Goal: Information Seeking & Learning: Understand process/instructions

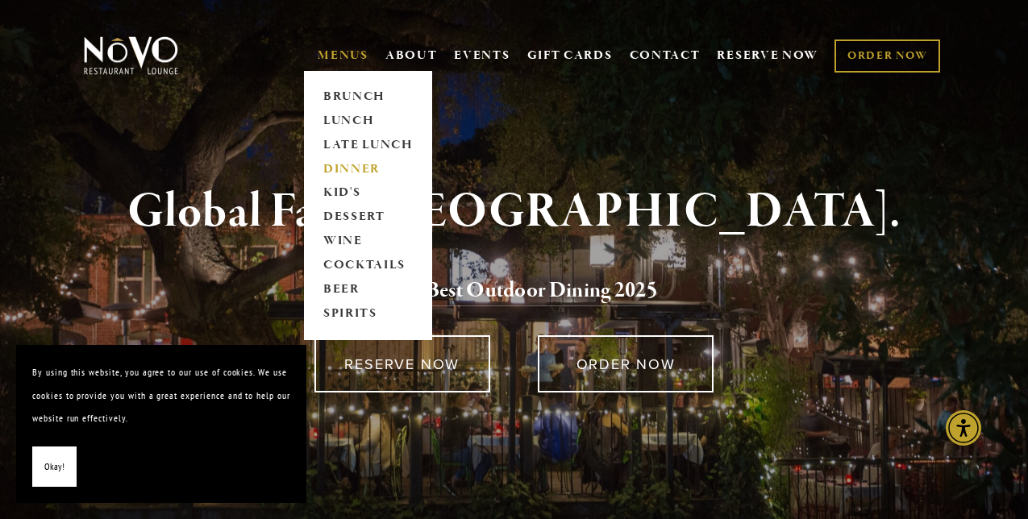
click at [354, 166] on link "DINNER" at bounding box center [368, 169] width 101 height 24
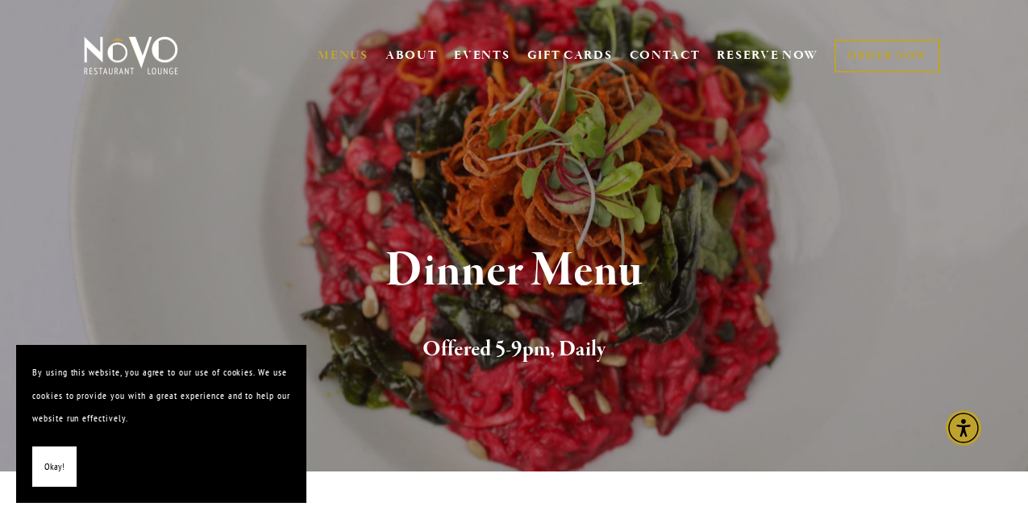
scroll to position [3, 0]
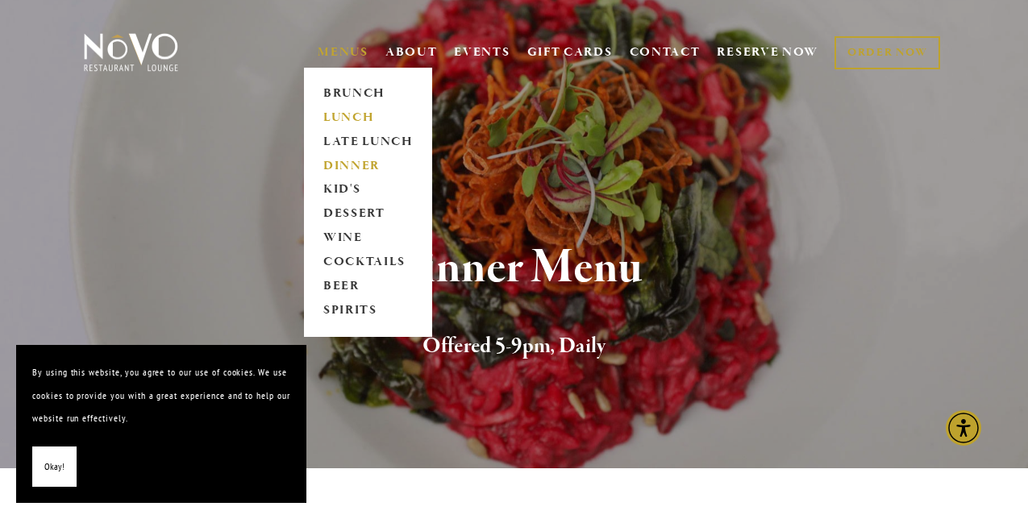
click at [347, 114] on link "LUNCH" at bounding box center [368, 118] width 101 height 24
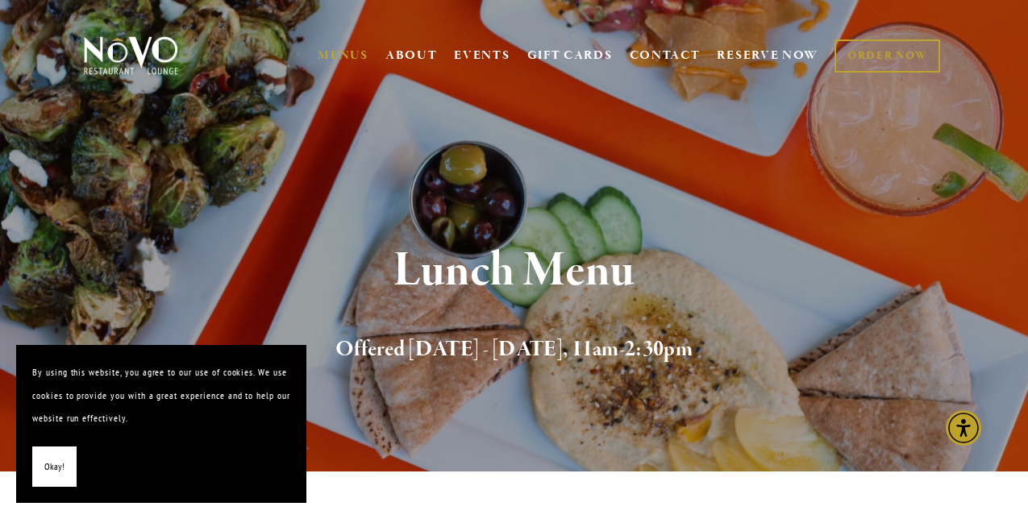
click at [119, 58] on img at bounding box center [131, 55] width 101 height 40
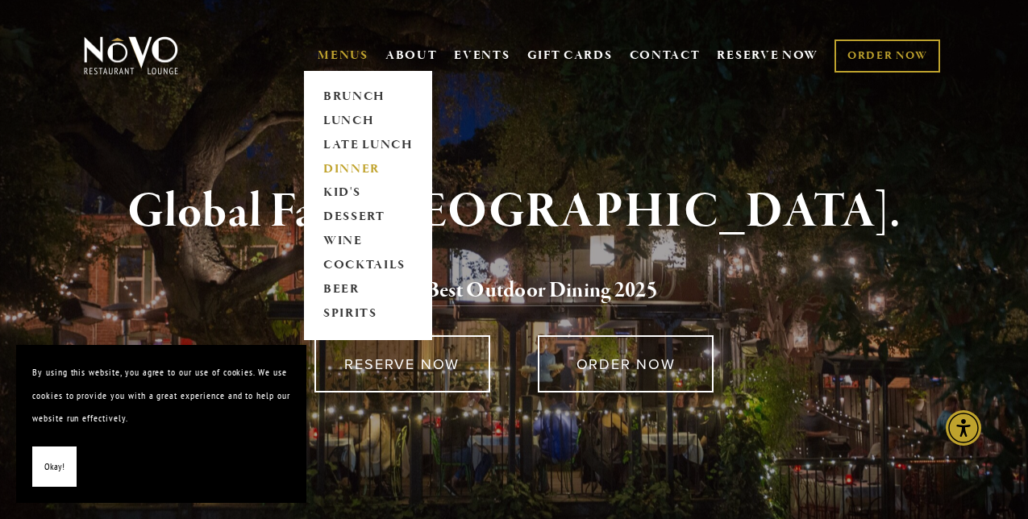
click at [343, 168] on link "DINNER" at bounding box center [368, 169] width 101 height 24
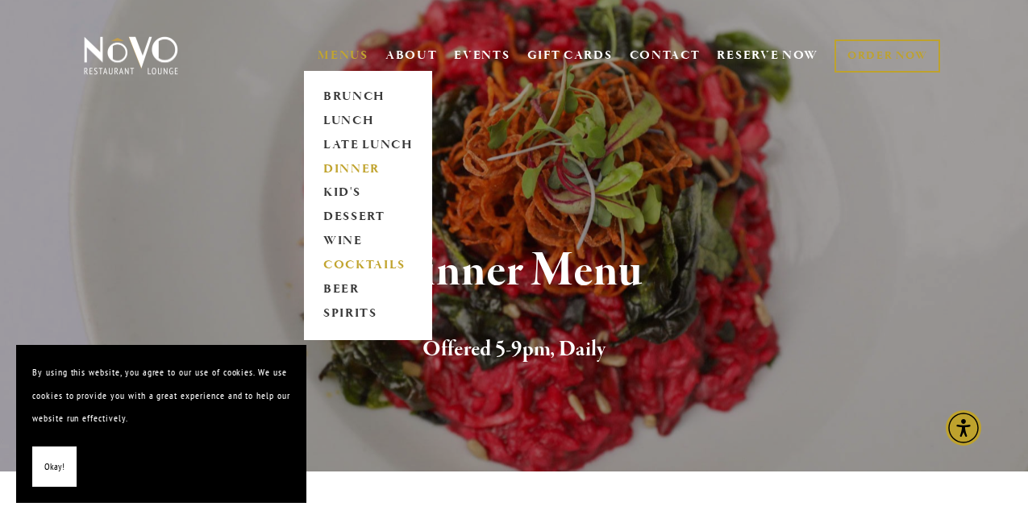
click at [354, 261] on link "COCKTAILS" at bounding box center [368, 266] width 101 height 24
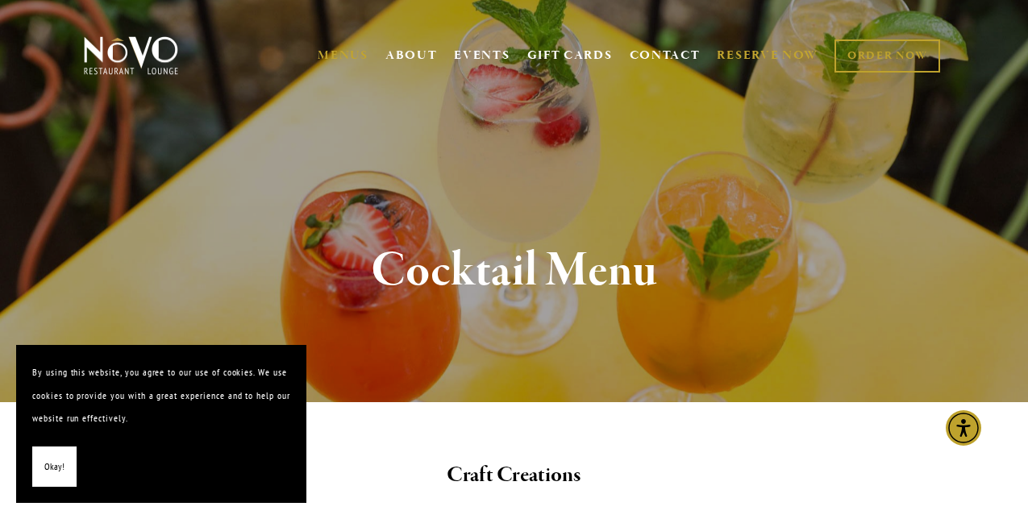
click at [755, 52] on link "RESERVE NOW" at bounding box center [768, 55] width 102 height 31
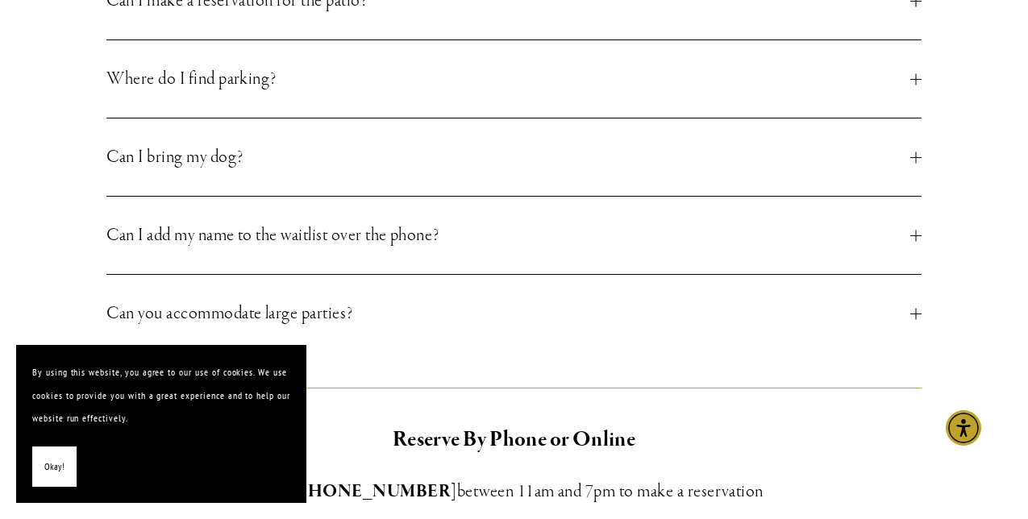
scroll to position [847, 0]
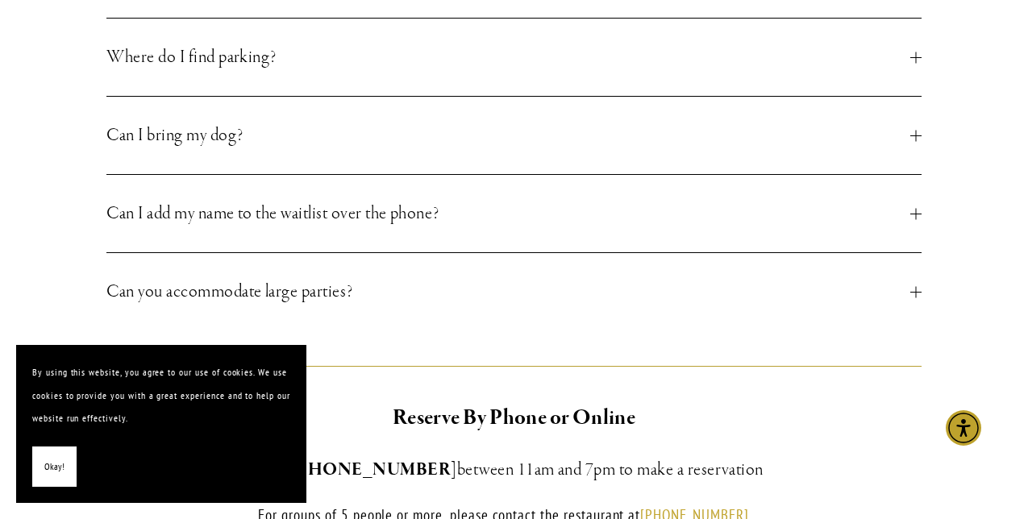
click at [913, 130] on div at bounding box center [915, 135] width 11 height 11
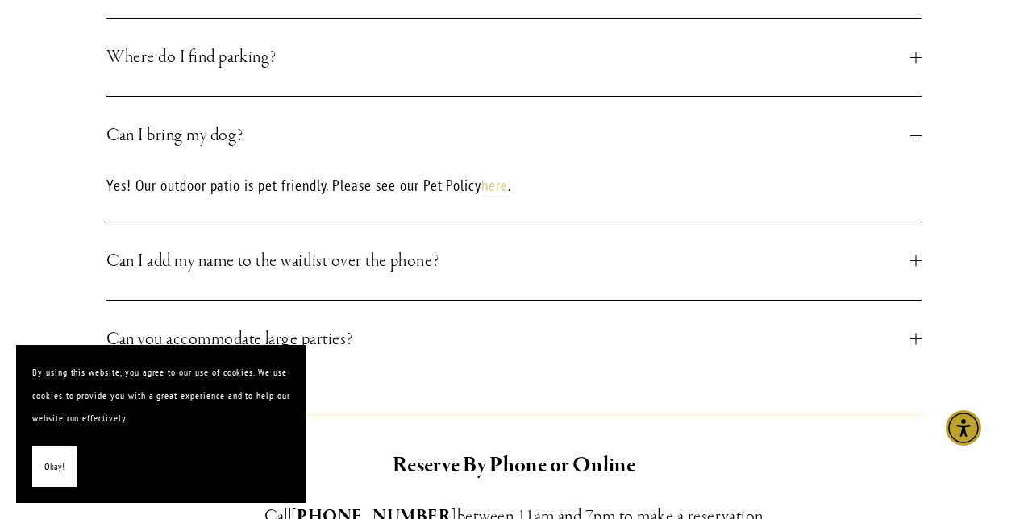
click at [501, 189] on link "here" at bounding box center [494, 186] width 27 height 21
